Goal: Information Seeking & Learning: Find specific fact

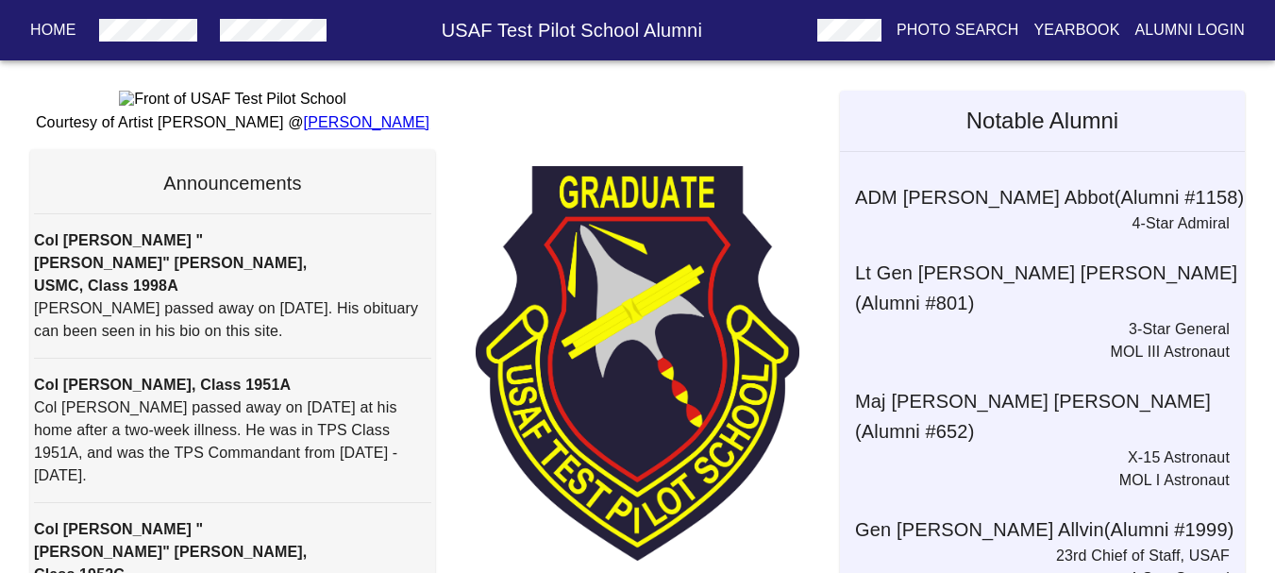
click at [329, 37] on button "button" at bounding box center [273, 30] width 122 height 34
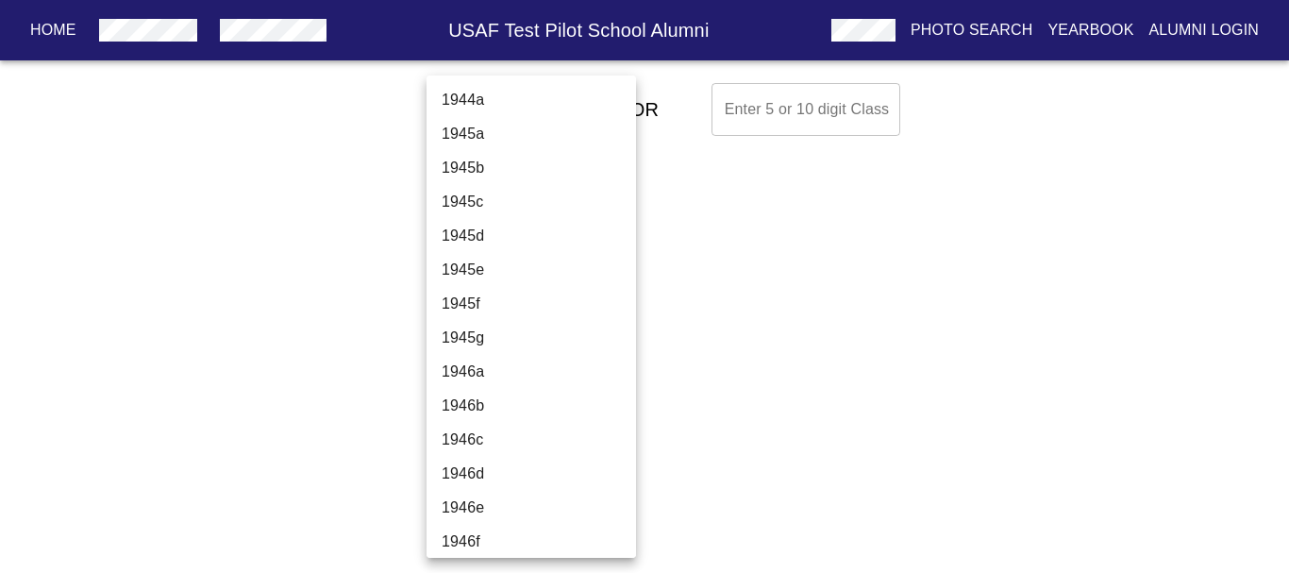
click at [498, 116] on body "Home USAF Test Pilot School Alumni Photo Search Yearbook Alumni Login Select A …" at bounding box center [644, 110] width 1289 height 68
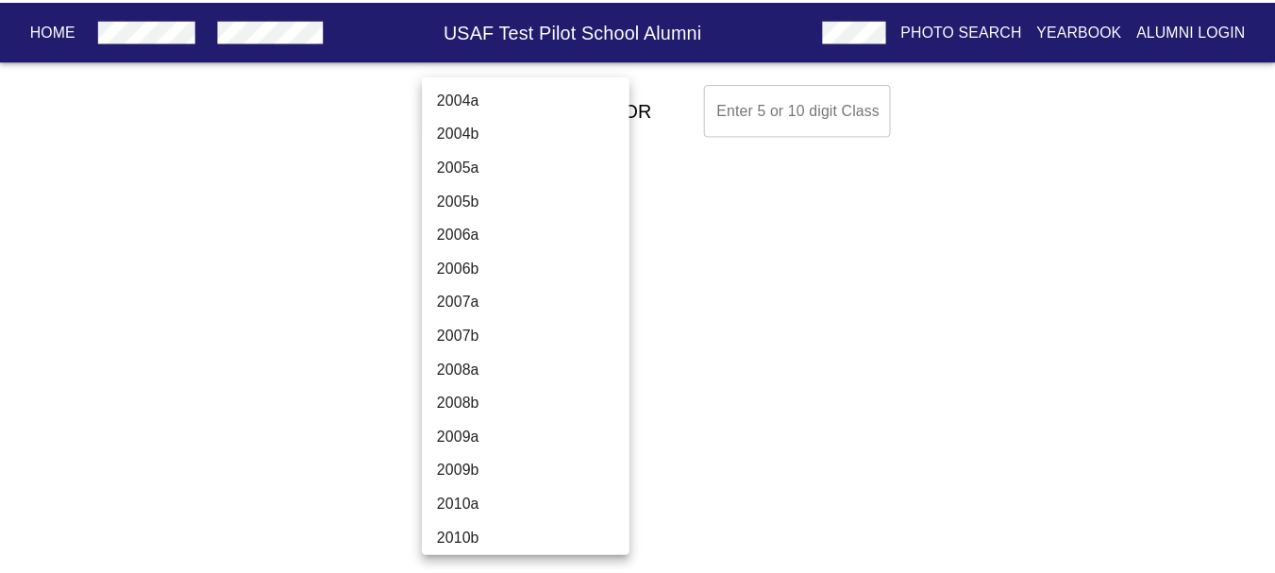
scroll to position [5280, 0]
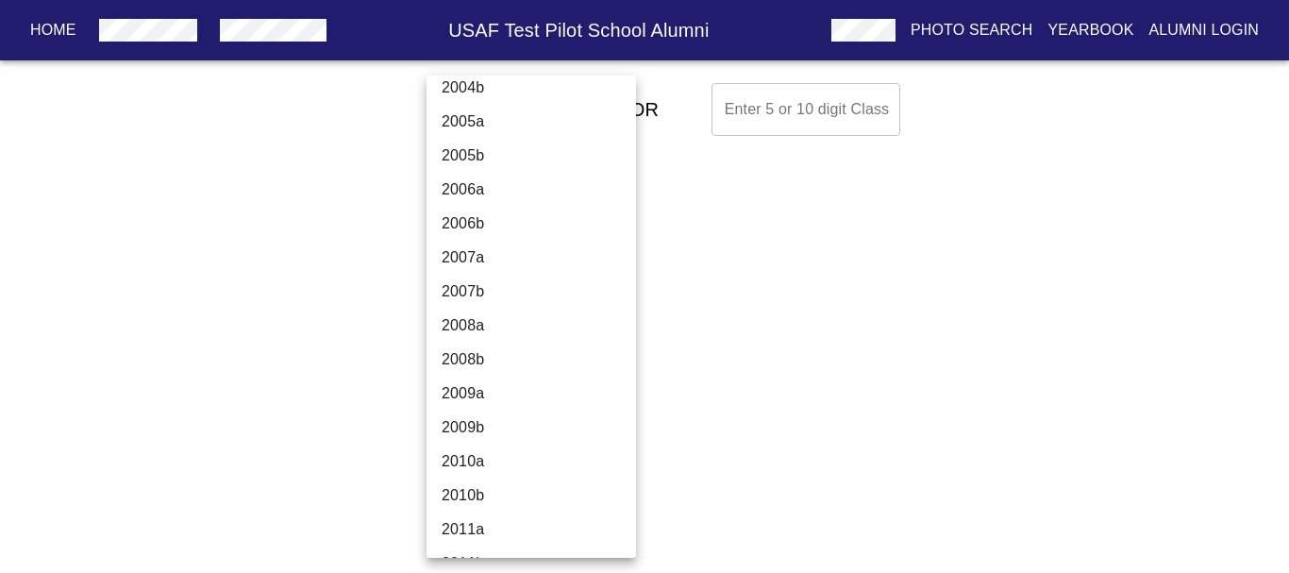
click at [514, 397] on li "2009a" at bounding box center [539, 394] width 224 height 34
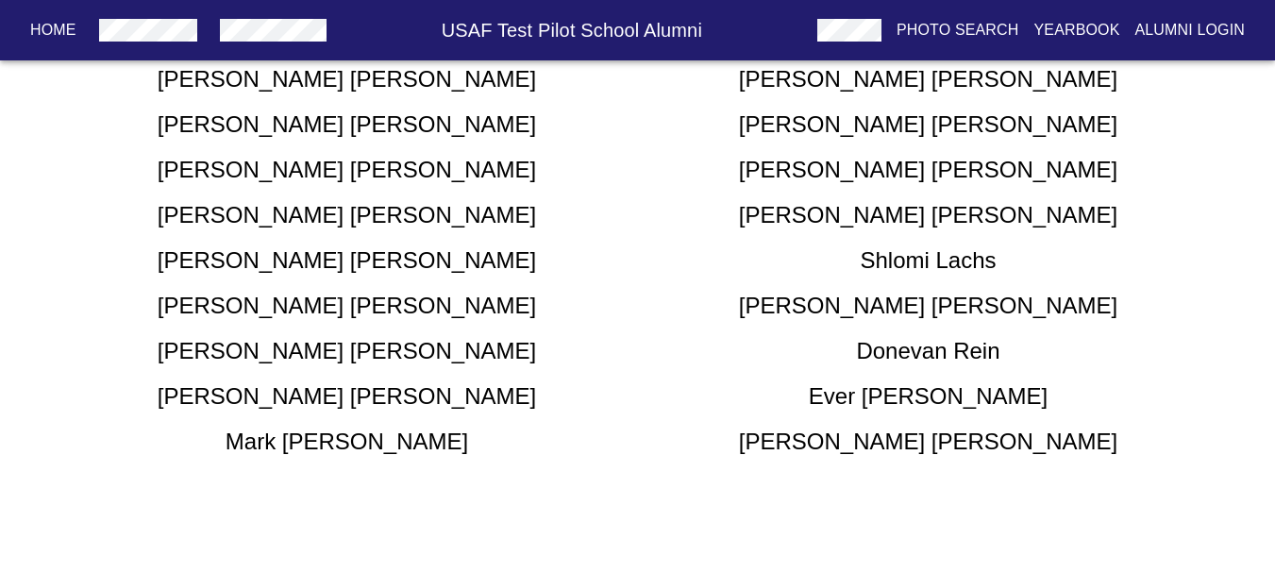
scroll to position [692, 0]
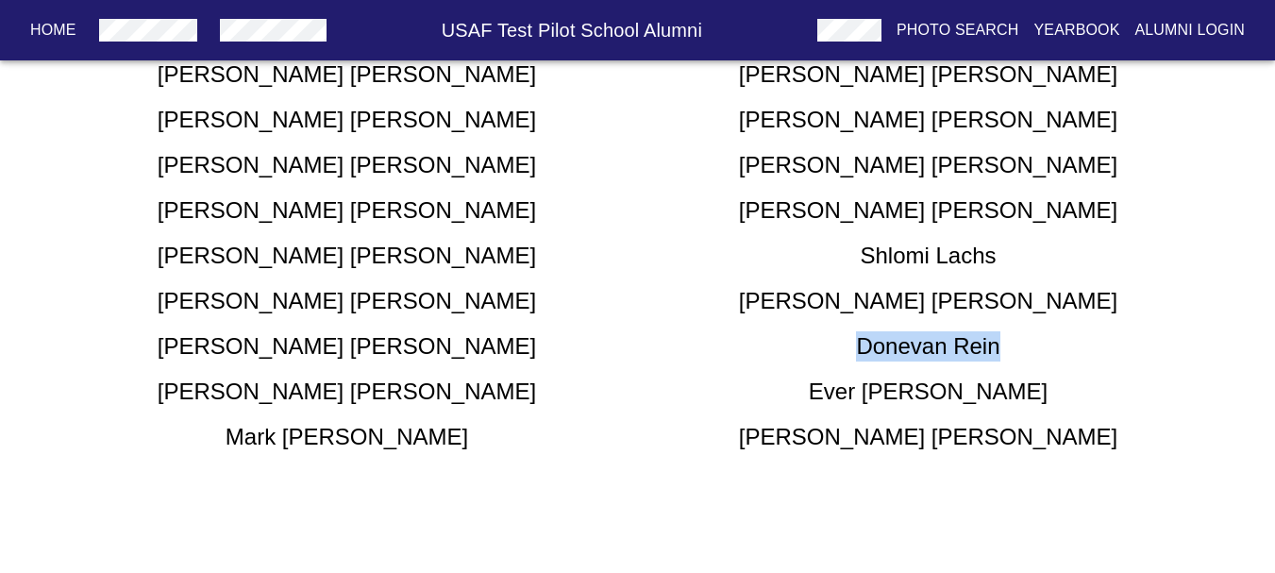
drag, startPoint x: 867, startPoint y: 346, endPoint x: 1044, endPoint y: 361, distance: 178.1
click at [1052, 364] on div "[PERSON_NAME] [PERSON_NAME] Abou-[PERSON_NAME] [PERSON_NAME] [PERSON_NAME] [PER…" at bounding box center [638, 225] width 1163 height 453
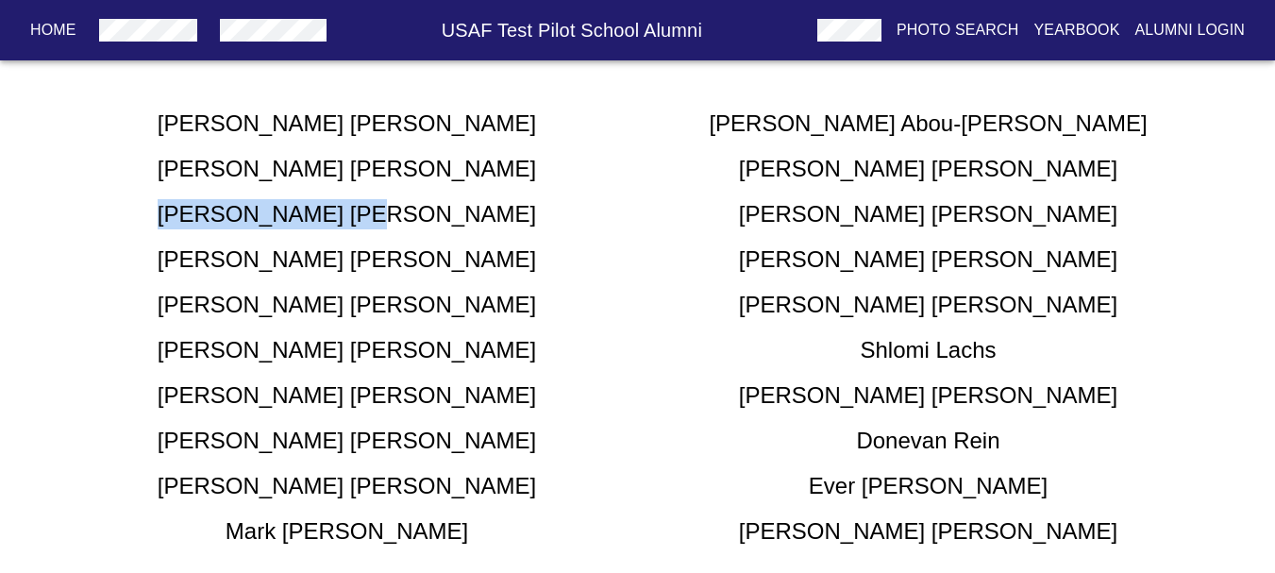
drag, startPoint x: 395, startPoint y: 224, endPoint x: 249, endPoint y: 231, distance: 145.6
click at [249, 231] on div "[PERSON_NAME] [PERSON_NAME] Abou-[PERSON_NAME] [PERSON_NAME] [PERSON_NAME] [PER…" at bounding box center [638, 319] width 1163 height 453
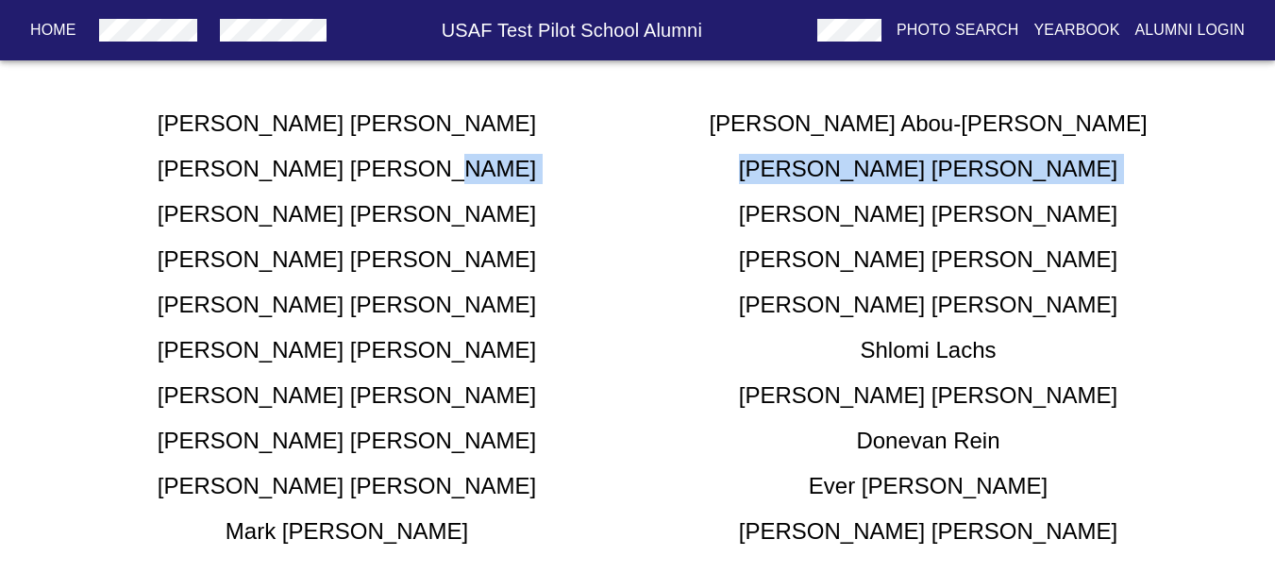
drag, startPoint x: 458, startPoint y: 187, endPoint x: 319, endPoint y: 218, distance: 142.2
click at [295, 218] on div "[PERSON_NAME] [PERSON_NAME] Abou-[PERSON_NAME] [PERSON_NAME] [PERSON_NAME] [PER…" at bounding box center [638, 319] width 1163 height 453
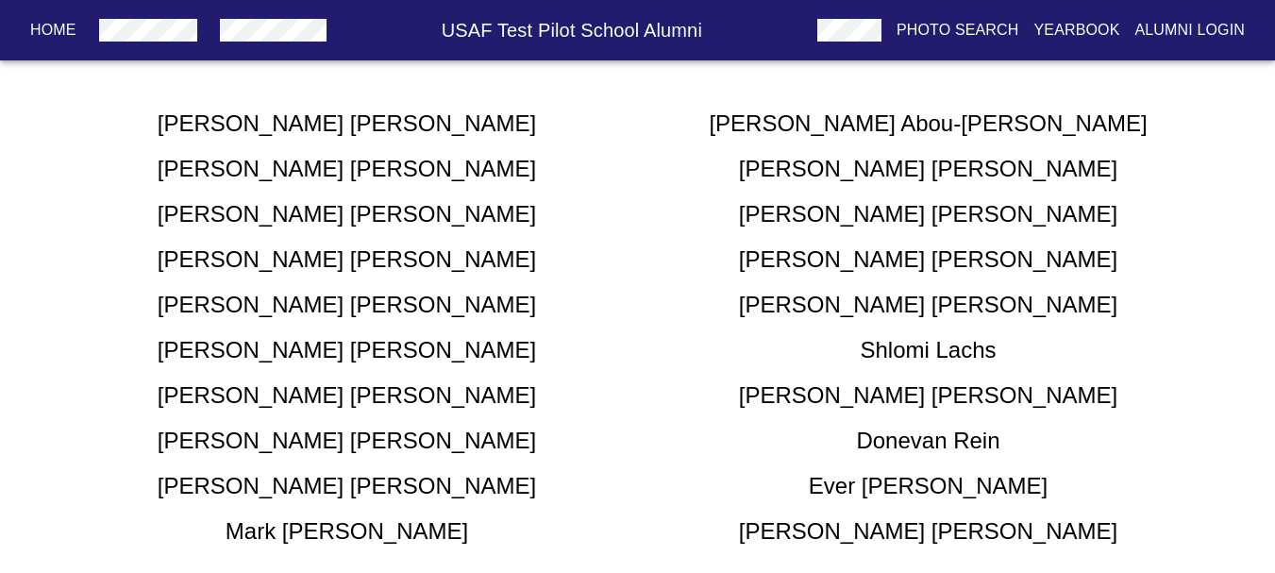
click at [419, 213] on div "[PERSON_NAME]" at bounding box center [347, 214] width 581 height 30
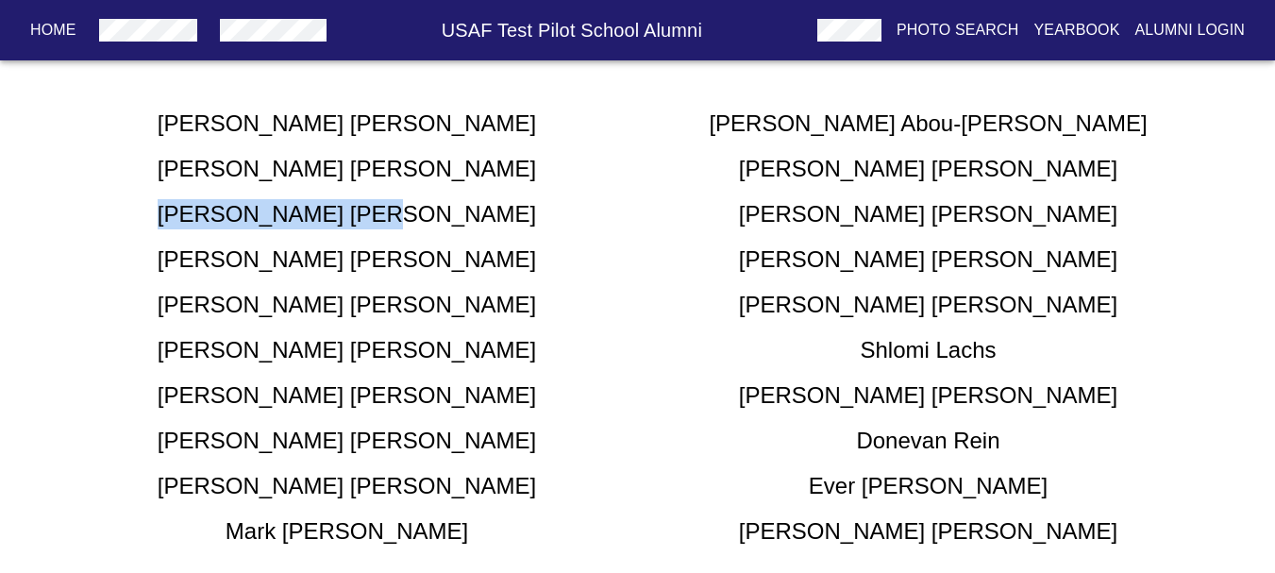
drag, startPoint x: 410, startPoint y: 214, endPoint x: 292, endPoint y: 220, distance: 118.1
click at [292, 220] on div "[PERSON_NAME]" at bounding box center [347, 214] width 581 height 30
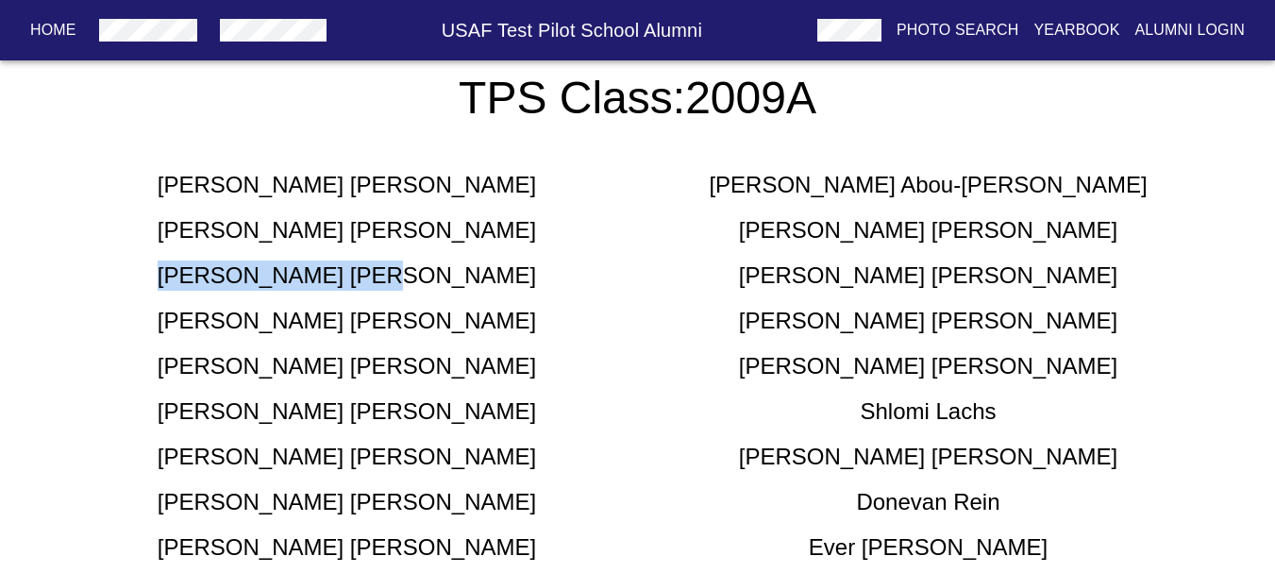
scroll to position [503, 0]
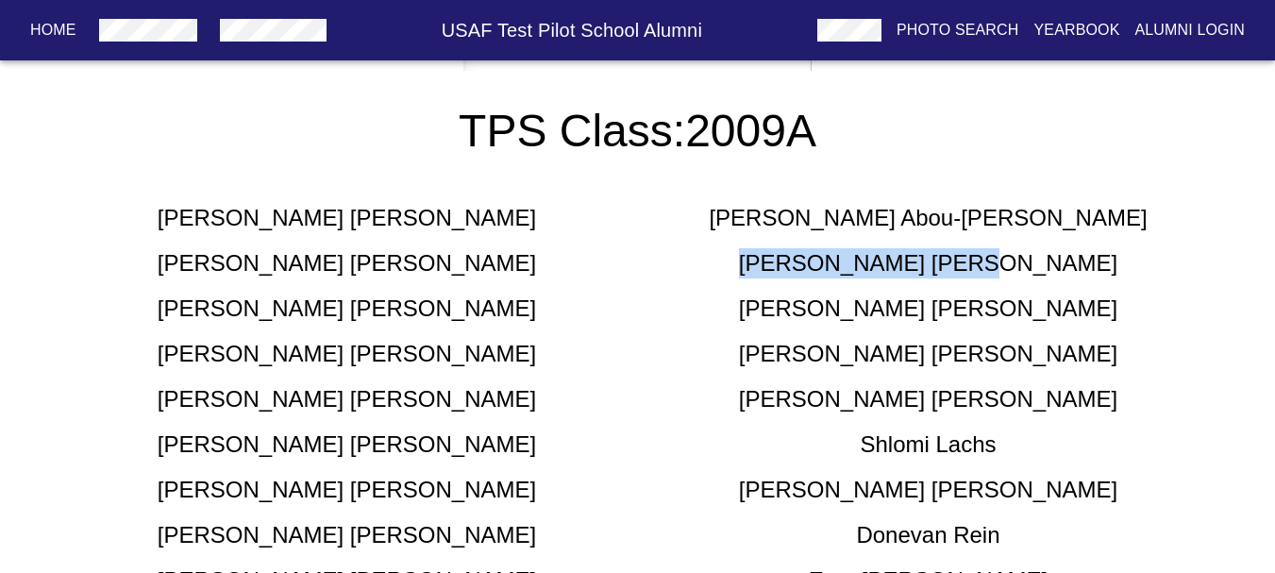
drag, startPoint x: 1031, startPoint y: 262, endPoint x: 827, endPoint y: 270, distance: 204.0
click at [827, 270] on div "[PERSON_NAME]" at bounding box center [928, 263] width 581 height 30
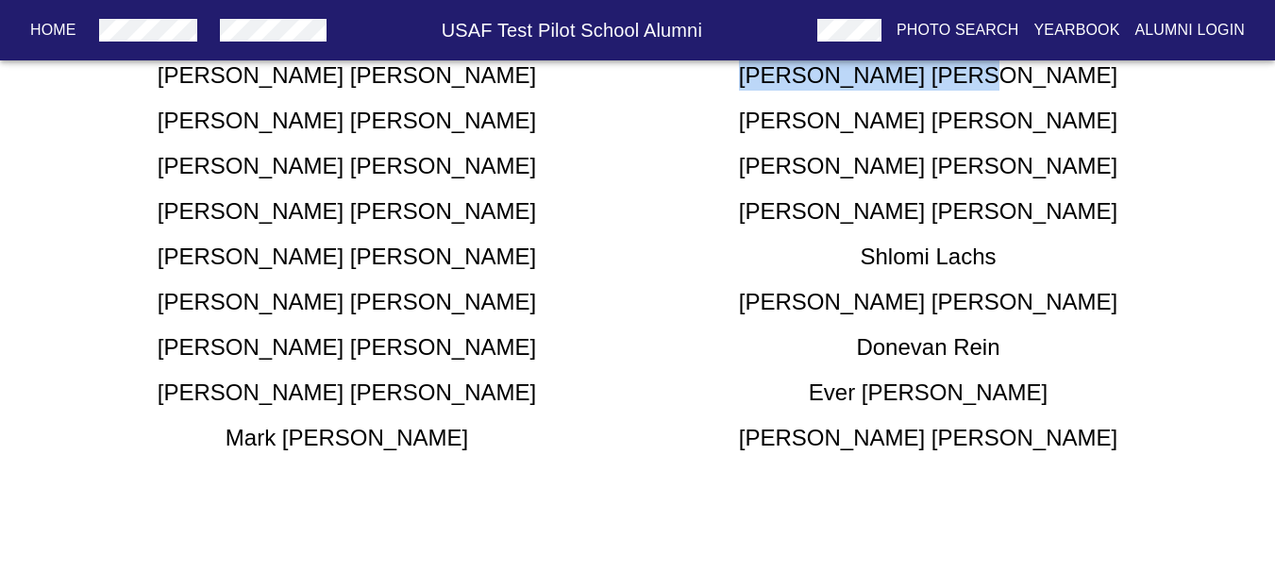
scroll to position [692, 0]
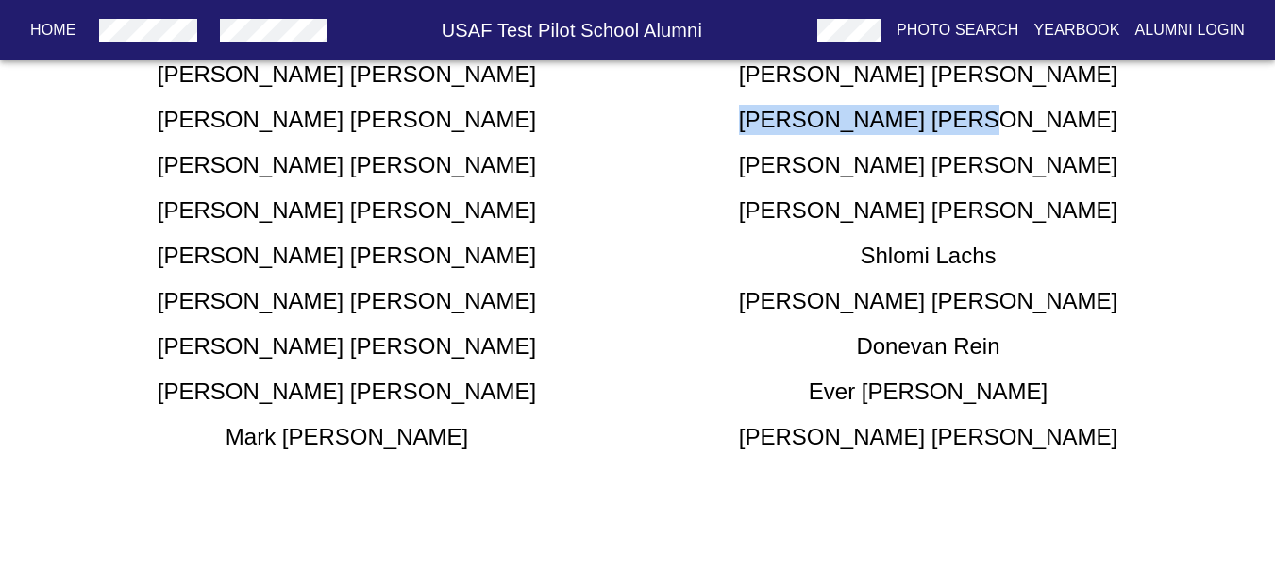
drag, startPoint x: 1012, startPoint y: 110, endPoint x: 865, endPoint y: 135, distance: 149.5
click at [865, 135] on div "[PERSON_NAME]" at bounding box center [928, 120] width 581 height 30
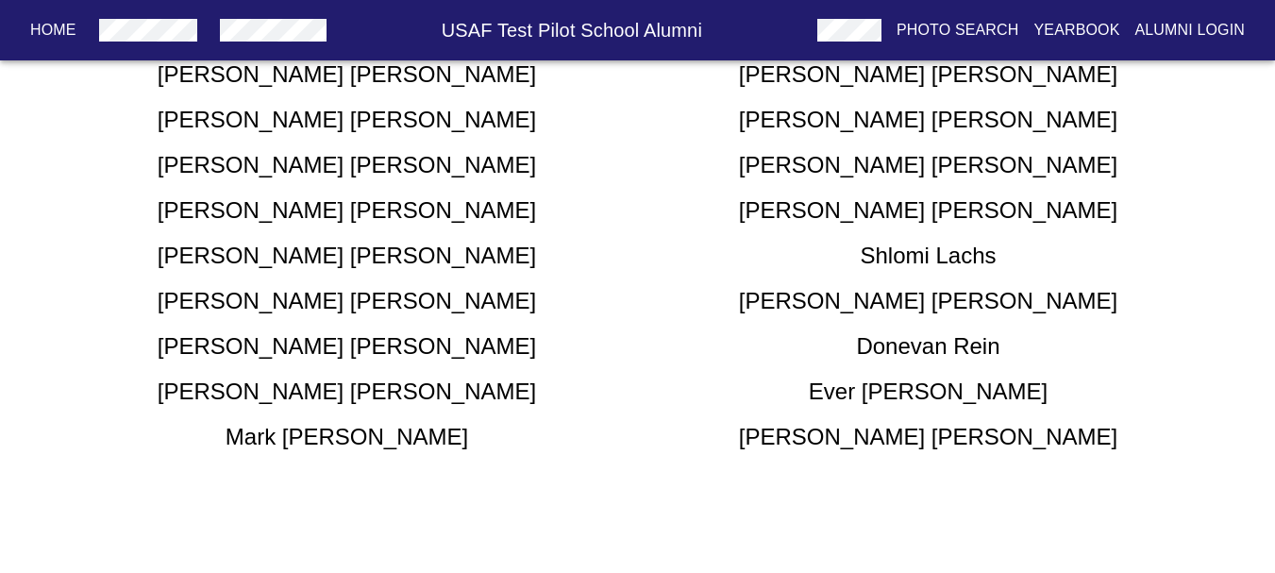
click at [457, 266] on div "[PERSON_NAME]" at bounding box center [347, 256] width 581 height 30
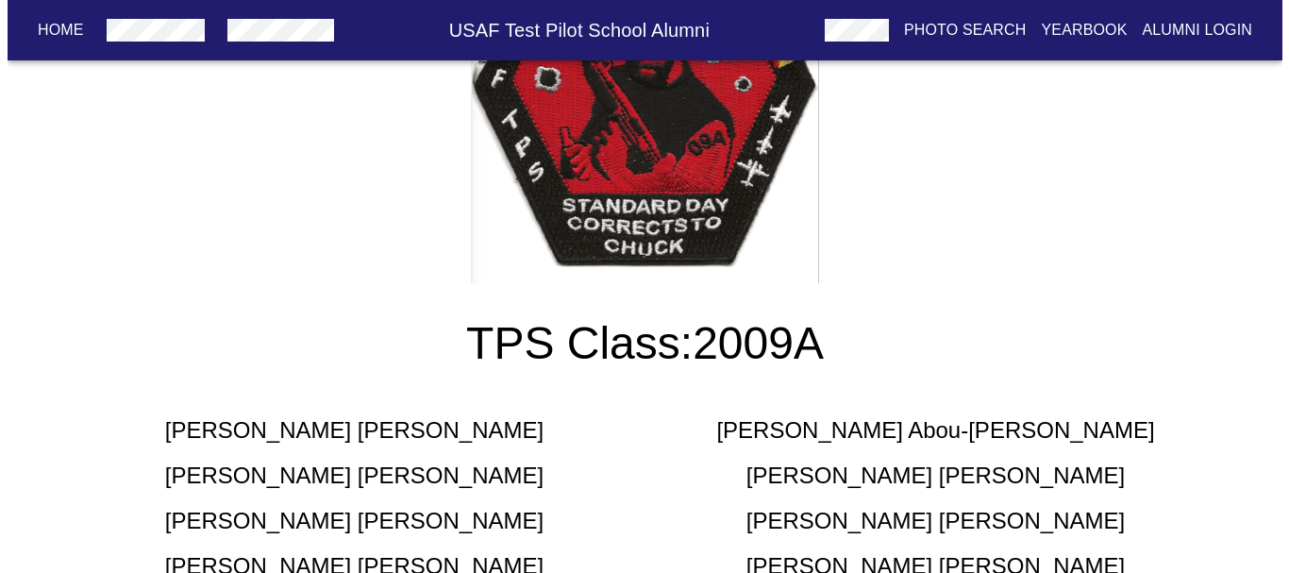
scroll to position [0, 0]
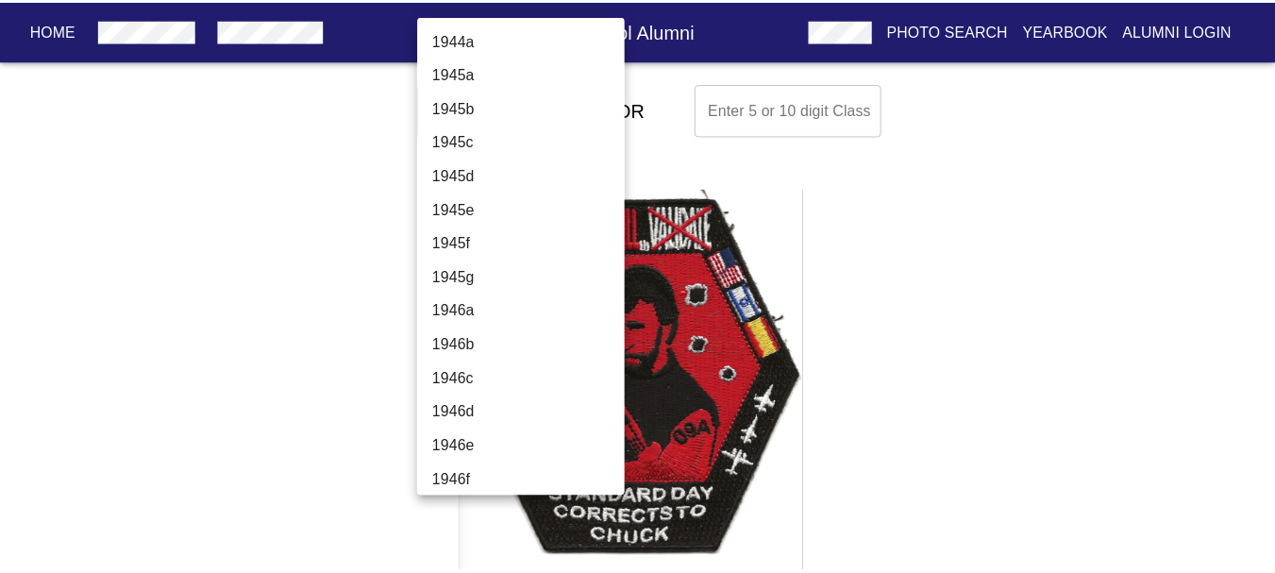
scroll to position [5357, 0]
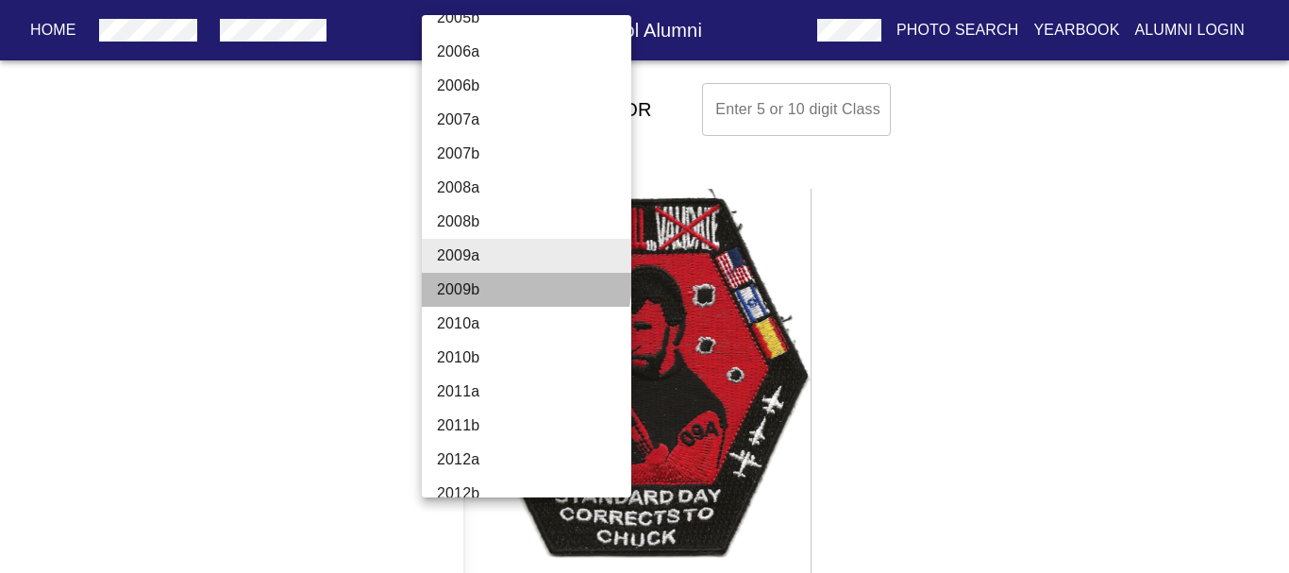
click at [525, 281] on li "2009b" at bounding box center [534, 290] width 224 height 34
type input "2009b"
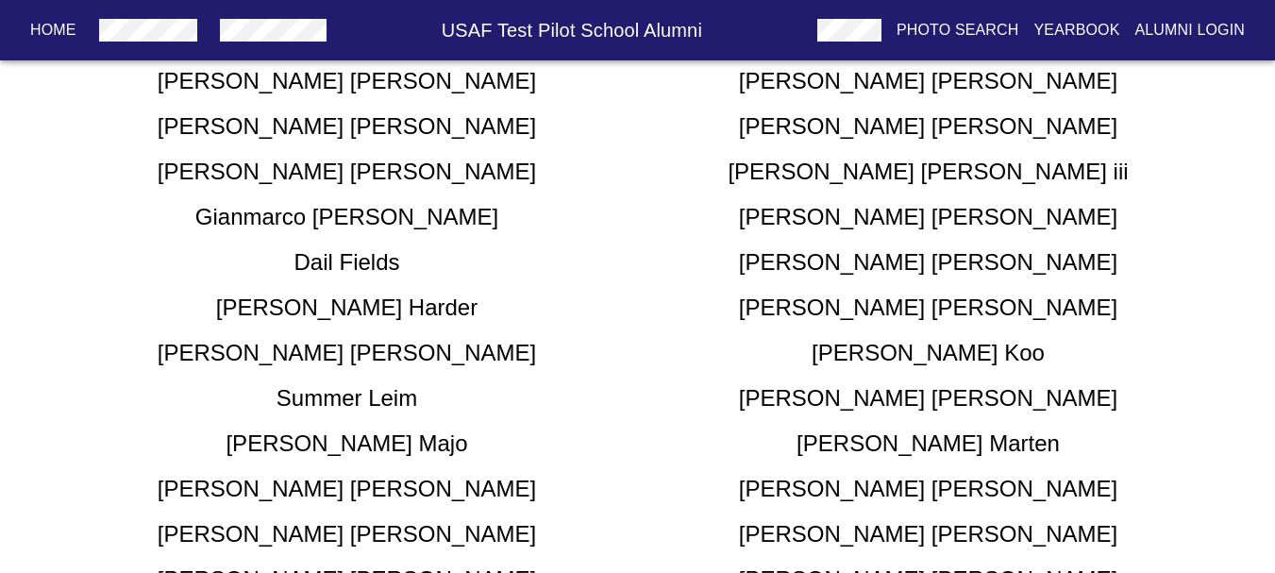
scroll to position [661, 0]
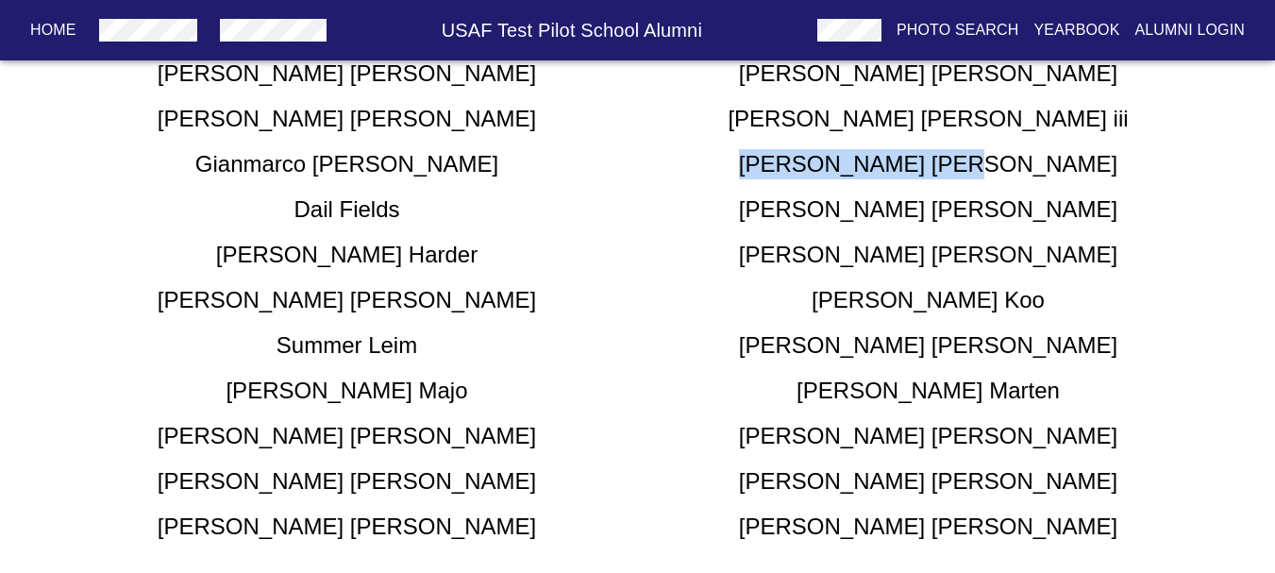
drag, startPoint x: 994, startPoint y: 169, endPoint x: 858, endPoint y: 176, distance: 136.1
click at [858, 176] on div "[PERSON_NAME]" at bounding box center [928, 164] width 581 height 30
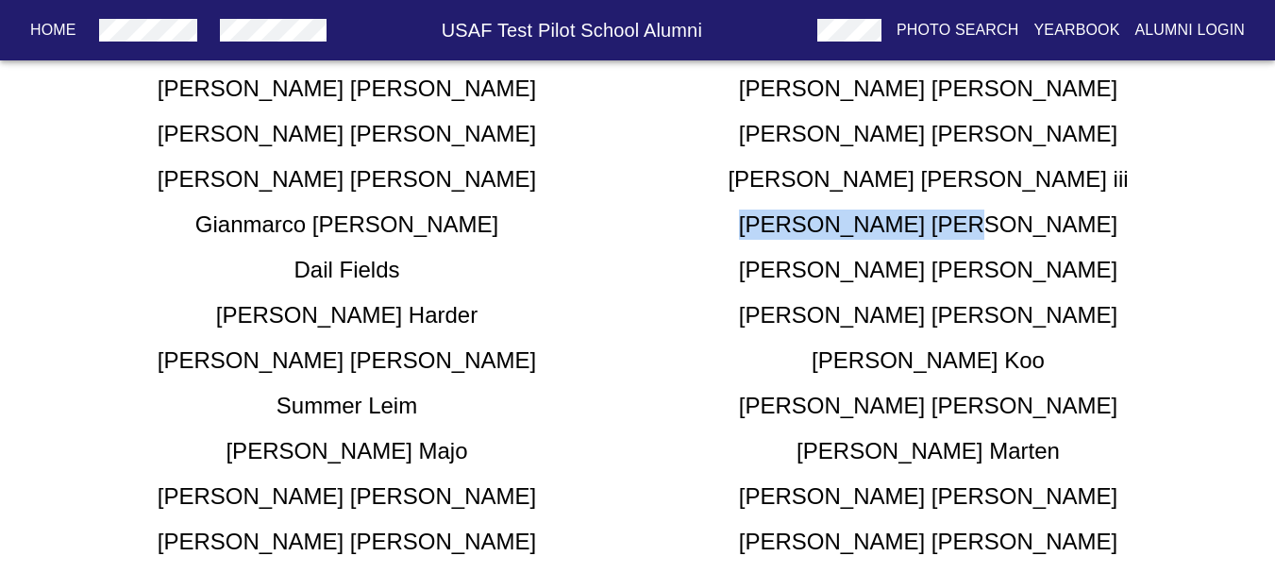
scroll to position [566, 0]
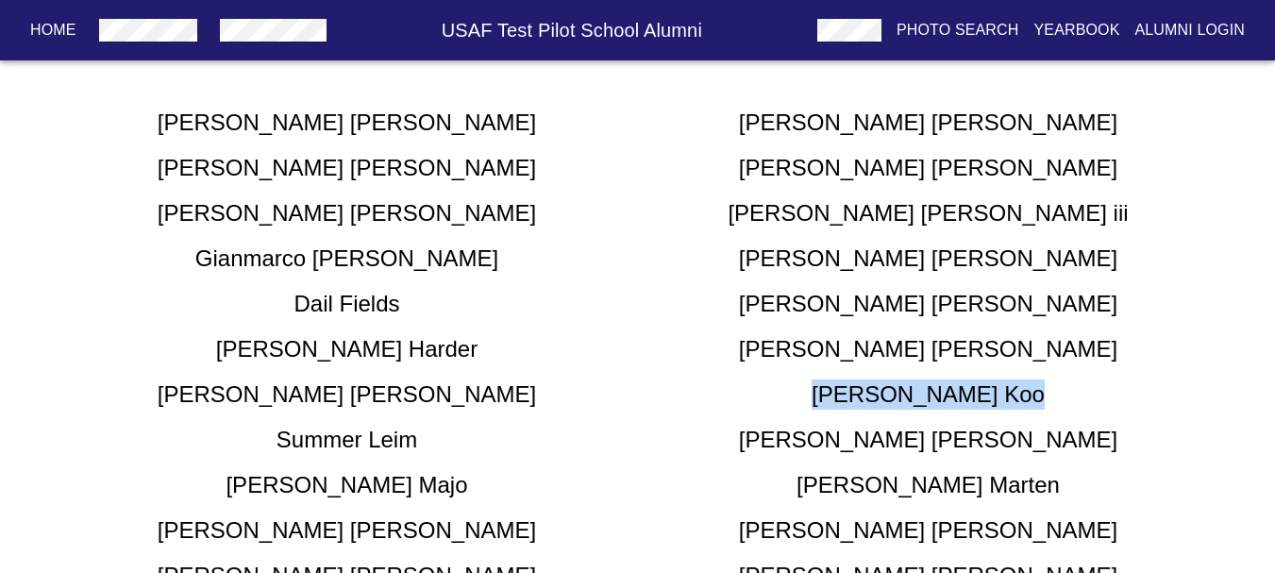
drag, startPoint x: 993, startPoint y: 396, endPoint x: 860, endPoint y: 408, distance: 133.7
click at [860, 408] on div "[PERSON_NAME]" at bounding box center [928, 394] width 581 height 30
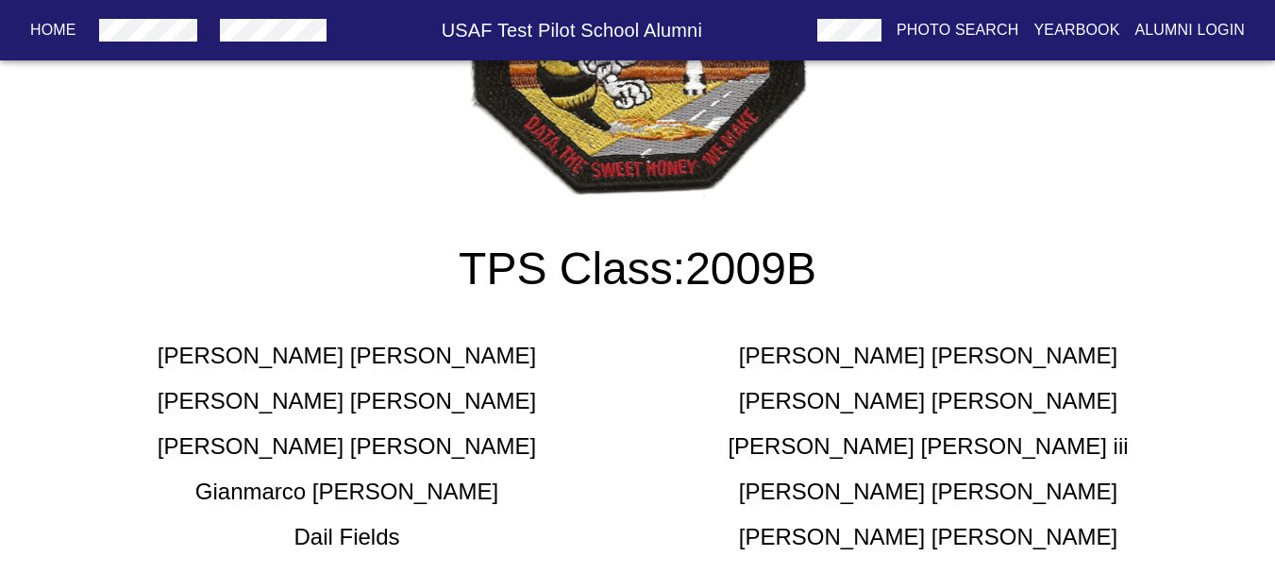
scroll to position [378, 0]
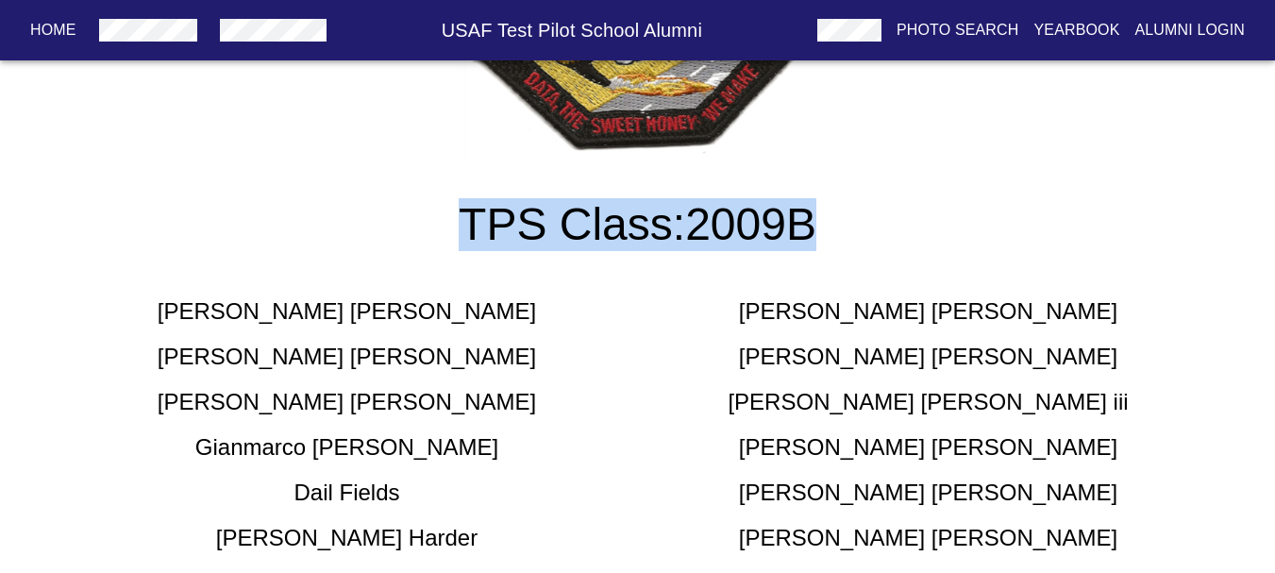
drag, startPoint x: 452, startPoint y: 222, endPoint x: 878, endPoint y: 211, distance: 425.9
click at [878, 211] on h3 "TPS Class: 2009B" at bounding box center [638, 224] width 1163 height 53
